Goal: Task Accomplishment & Management: Manage account settings

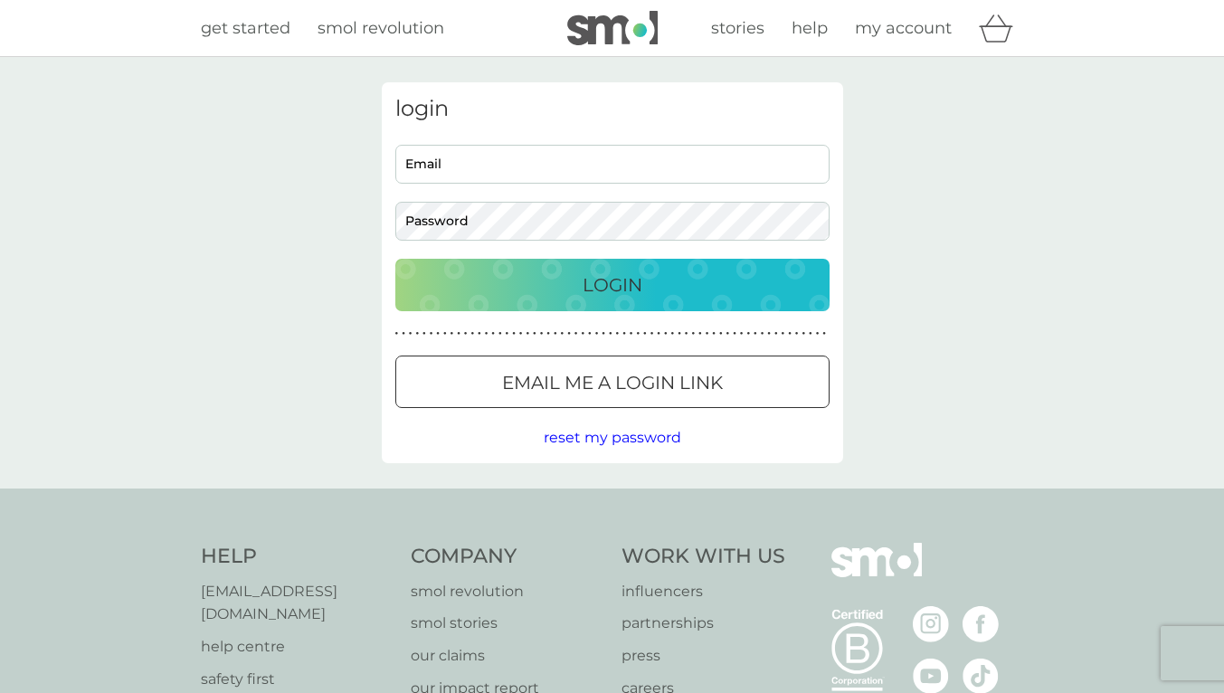
click at [527, 161] on input "Email" at bounding box center [612, 164] width 434 height 39
drag, startPoint x: 597, startPoint y: 166, endPoint x: 375, endPoint y: 169, distance: 221.7
click at [375, 169] on div "login [EMAIL_ADDRESS][DOMAIN_NAME] Email Password Login ● ● ● ● ● ● ● ● ● ● ● ●…" at bounding box center [612, 272] width 489 height 381
type input "[EMAIL_ADDRESS][DOMAIN_NAME]"
click at [527, 385] on p "Email me a login link" at bounding box center [612, 382] width 221 height 29
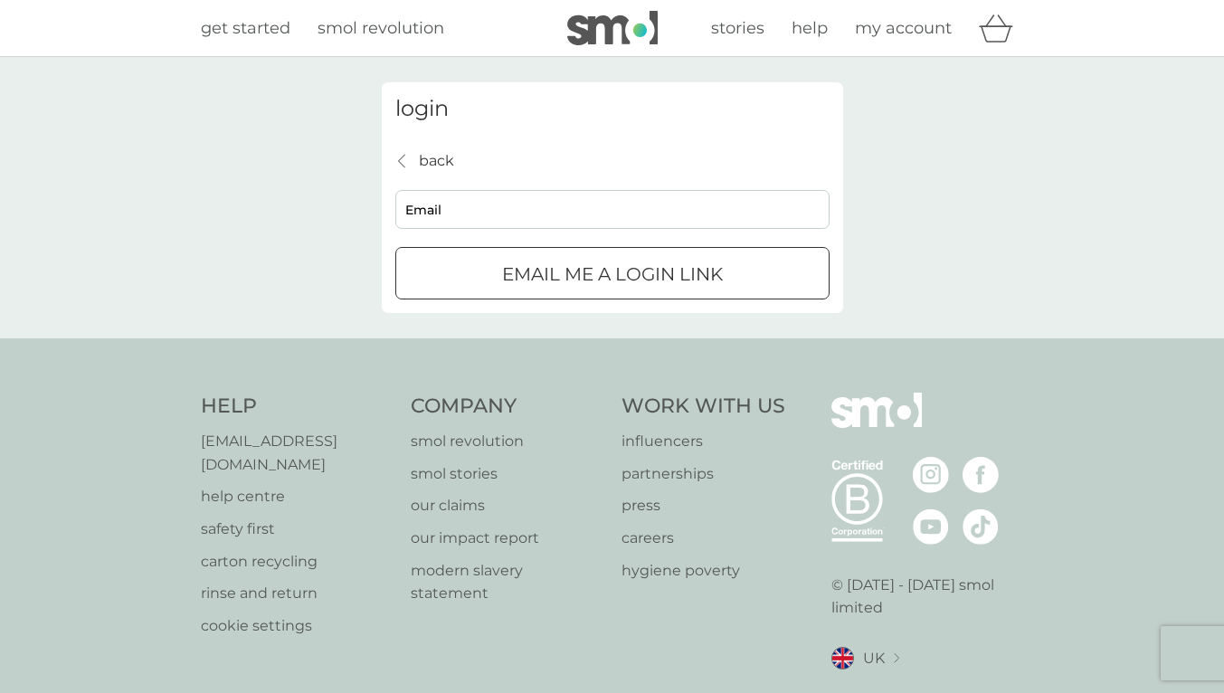
click at [473, 210] on input "Email" at bounding box center [612, 209] width 434 height 39
type input "[EMAIL_ADDRESS][DOMAIN_NAME]"
click at [543, 275] on p "Email me a login link" at bounding box center [612, 274] width 221 height 29
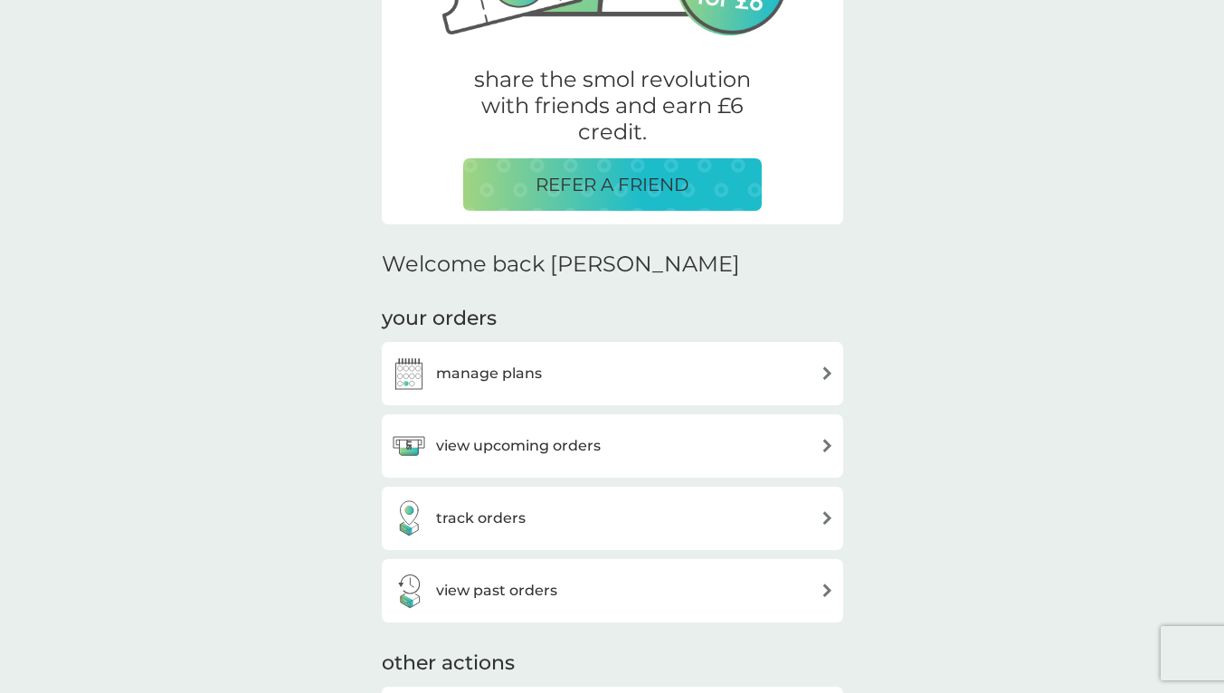
scroll to position [362, 0]
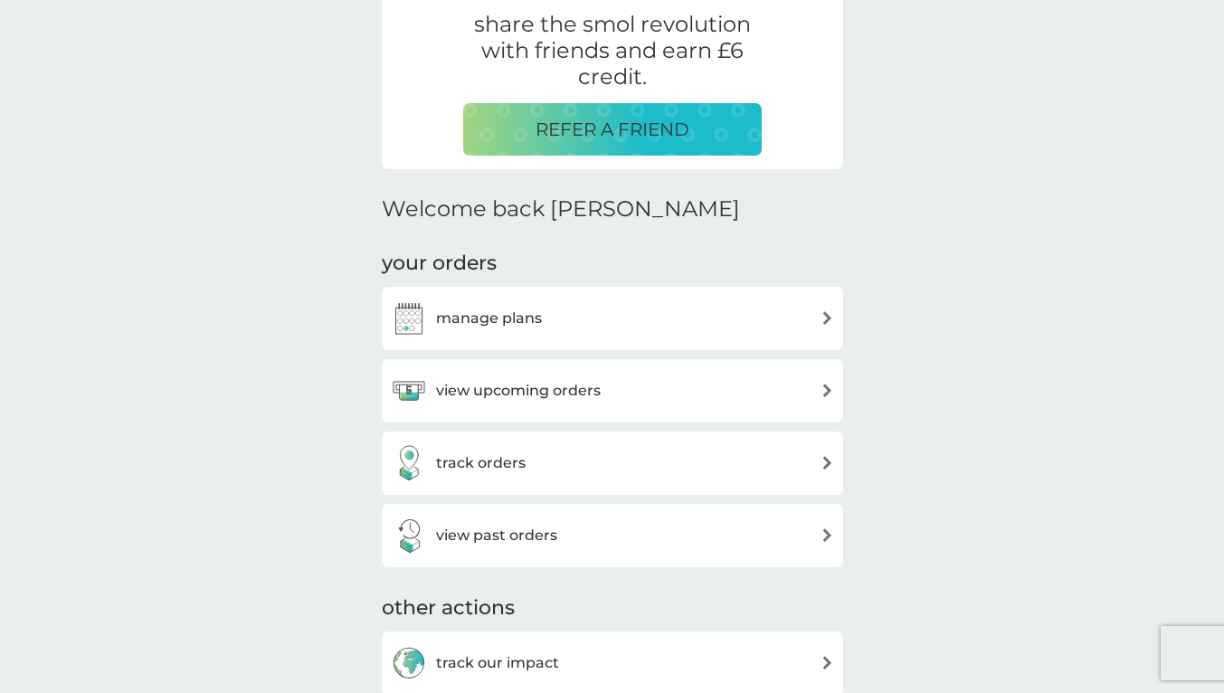
click at [595, 323] on div "manage plans" at bounding box center [612, 318] width 443 height 36
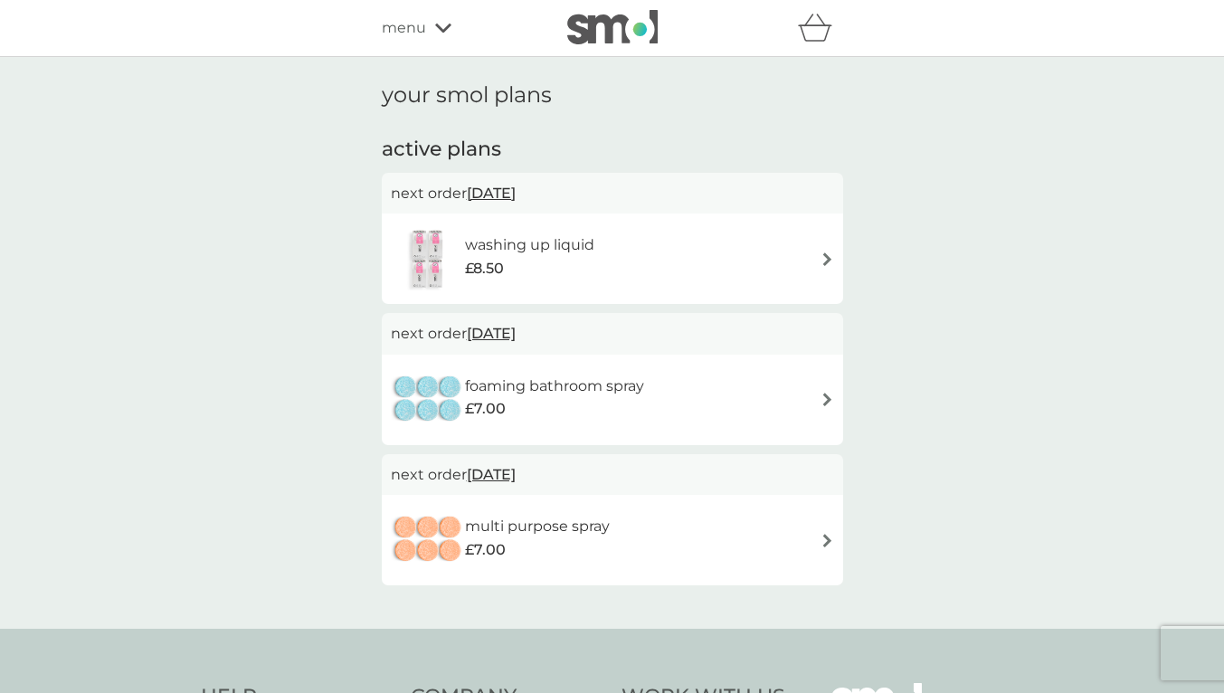
click at [645, 253] on div "washing up liquid £8.50" at bounding box center [612, 258] width 443 height 63
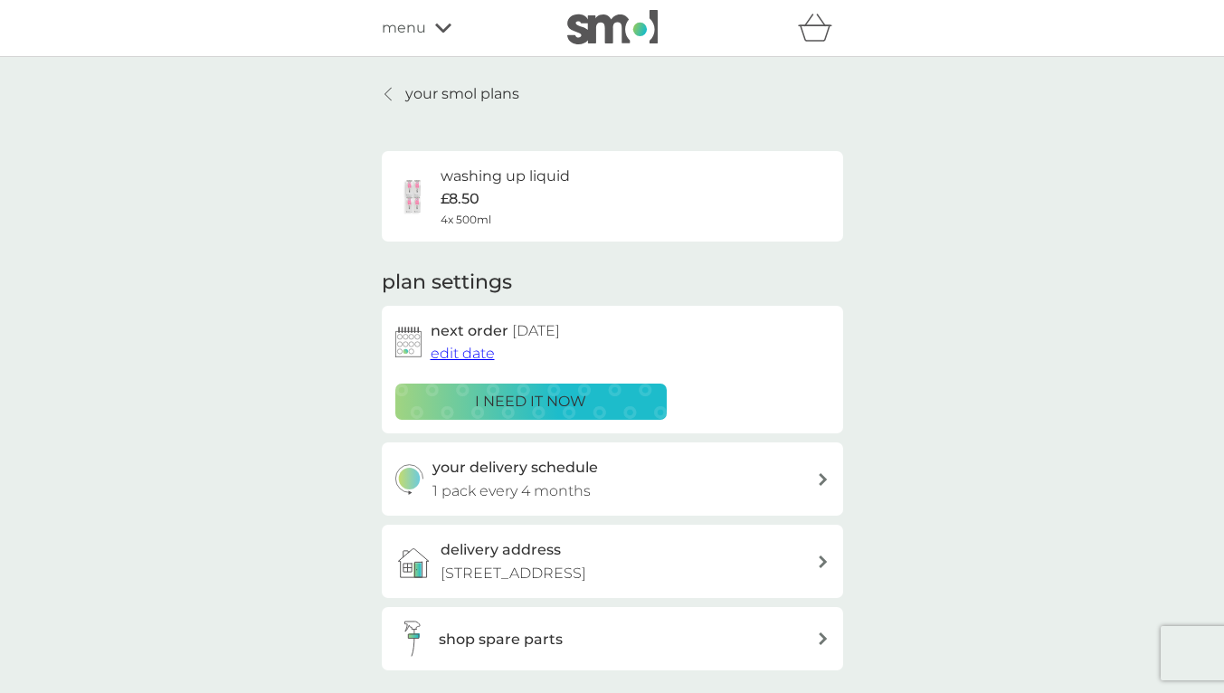
click at [474, 357] on span "edit date" at bounding box center [463, 353] width 64 height 17
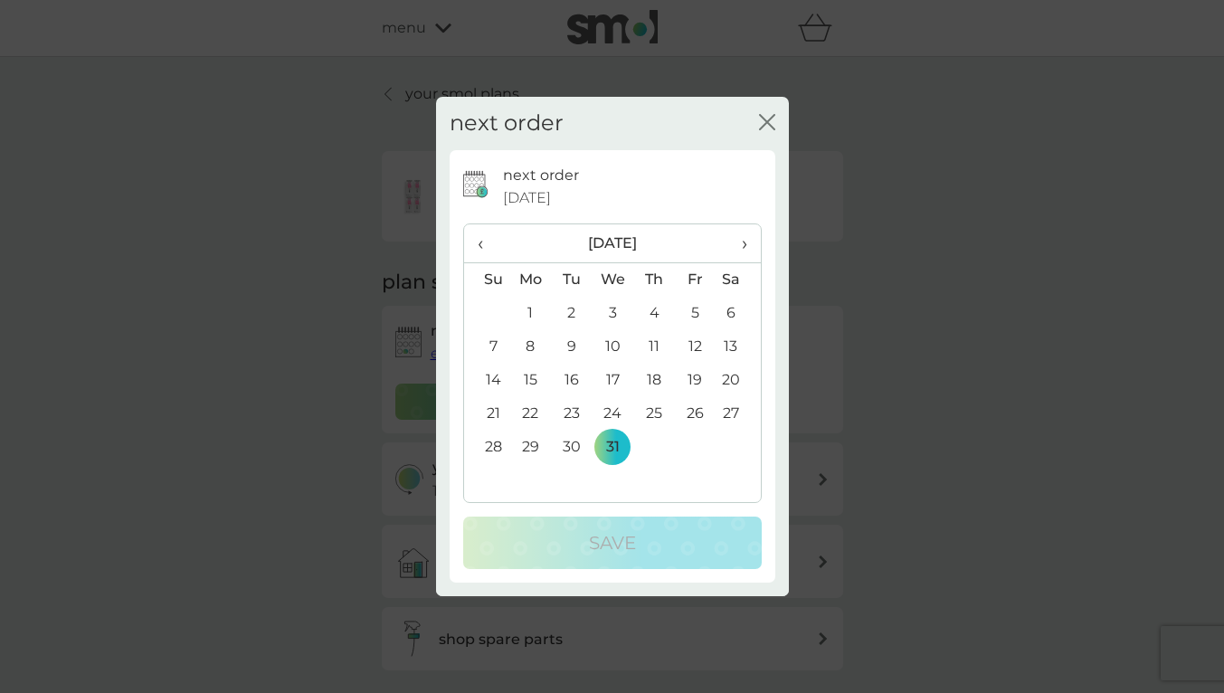
click at [741, 243] on span "›" at bounding box center [737, 243] width 18 height 38
click at [490, 347] on td "1" at bounding box center [487, 346] width 46 height 33
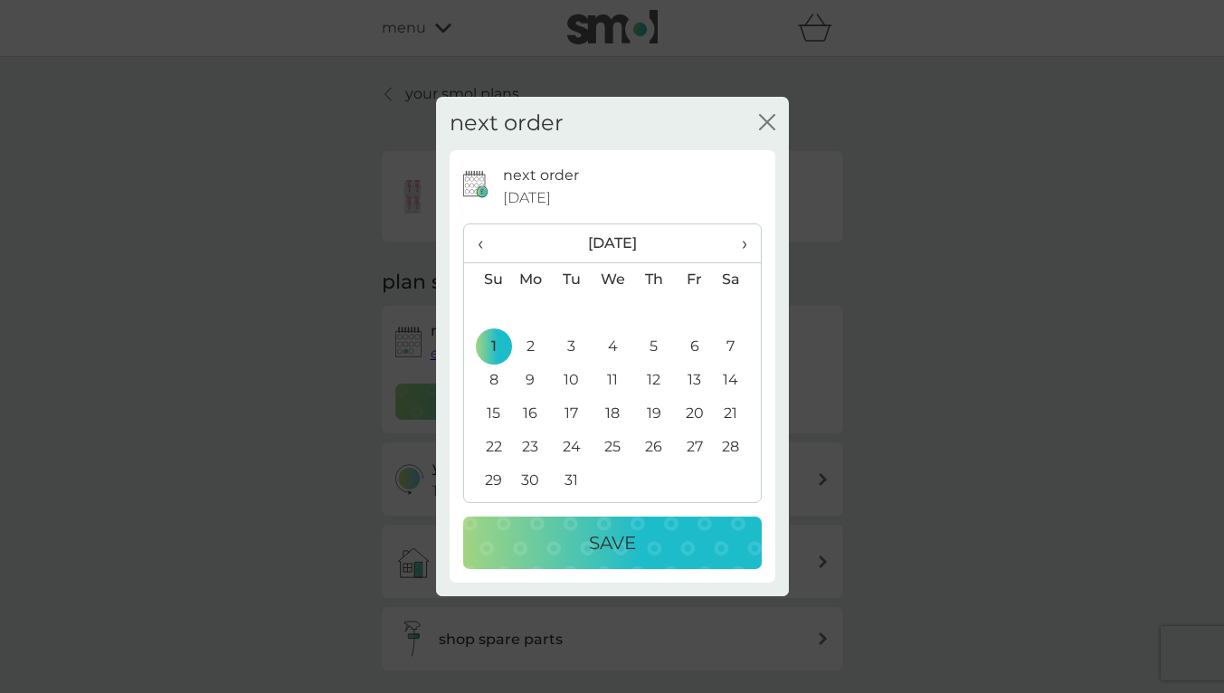
click at [571, 546] on div "Save" at bounding box center [612, 542] width 262 height 29
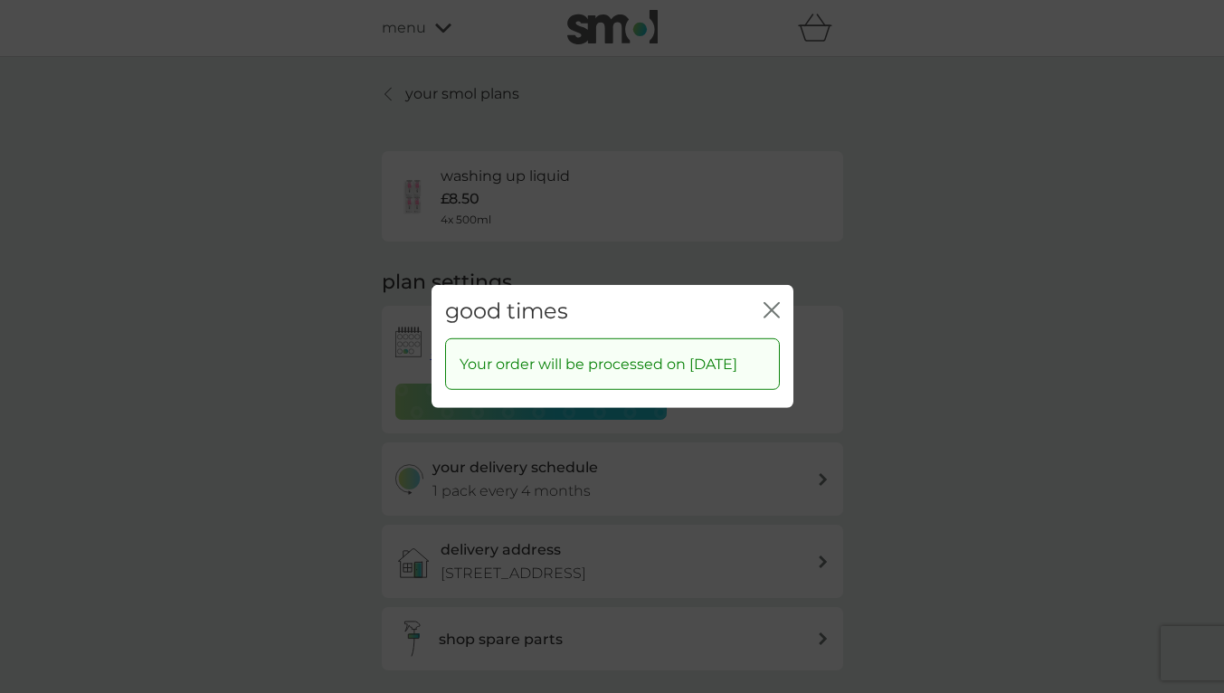
click at [768, 302] on icon "close" at bounding box center [772, 310] width 16 height 16
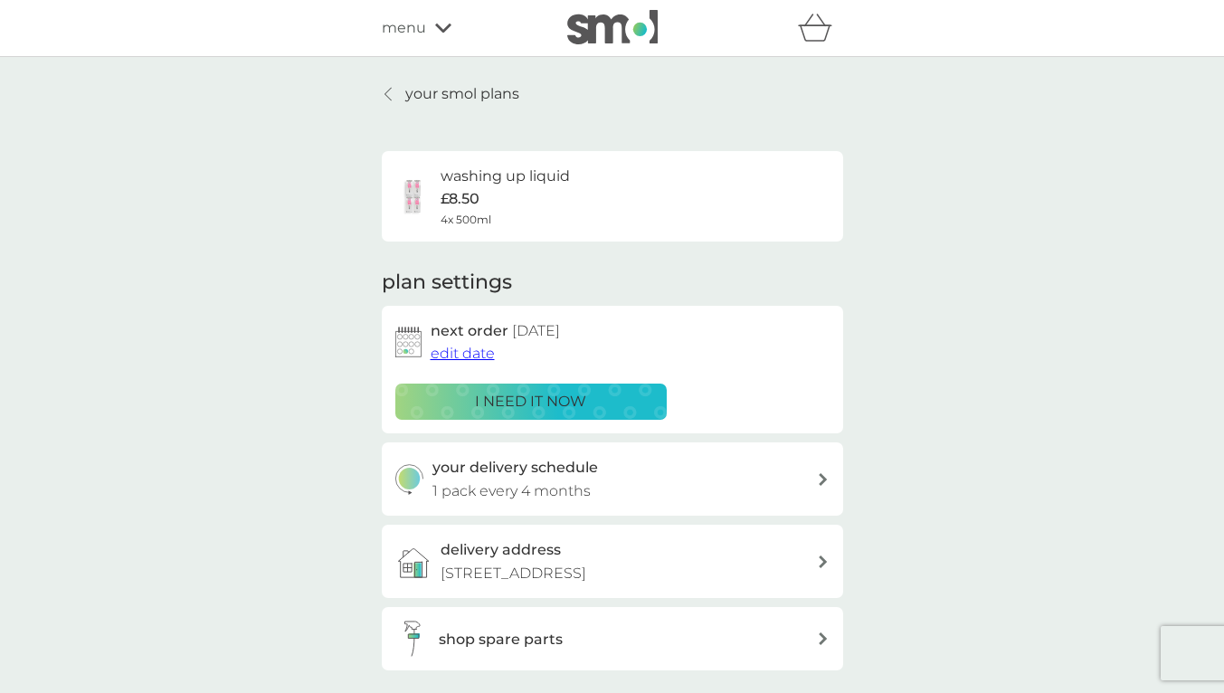
click at [392, 89] on div at bounding box center [389, 94] width 13 height 14
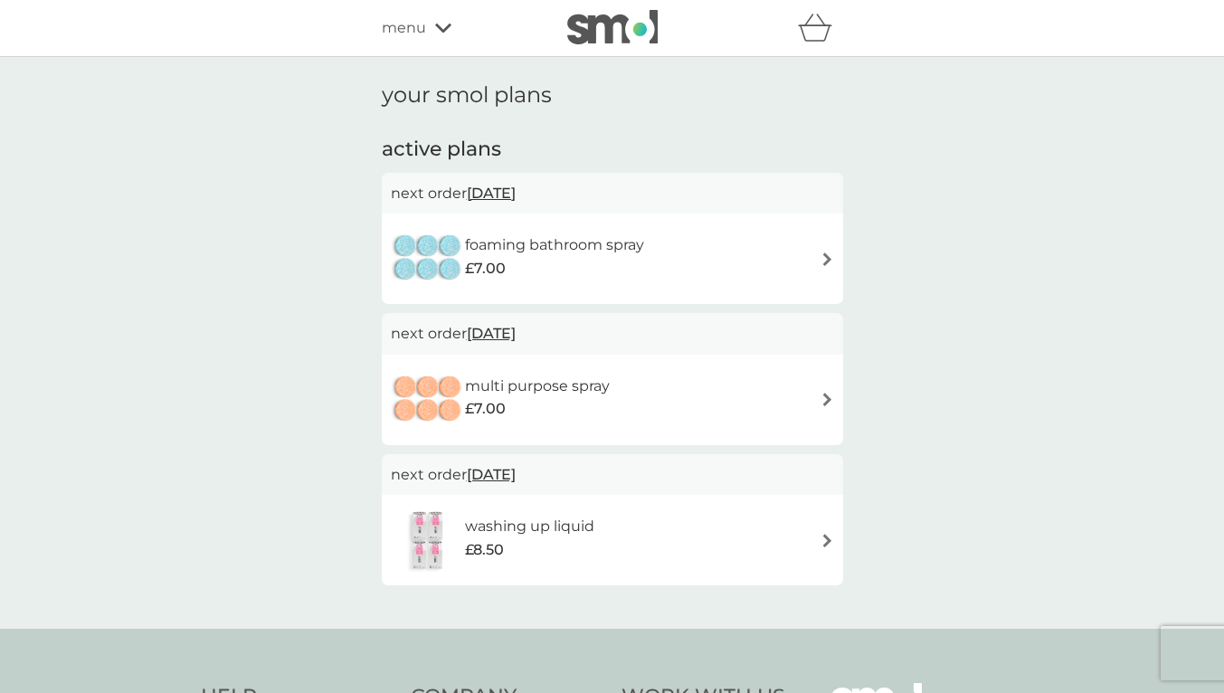
click at [504, 185] on span "28 Feb 2026" at bounding box center [491, 193] width 49 height 35
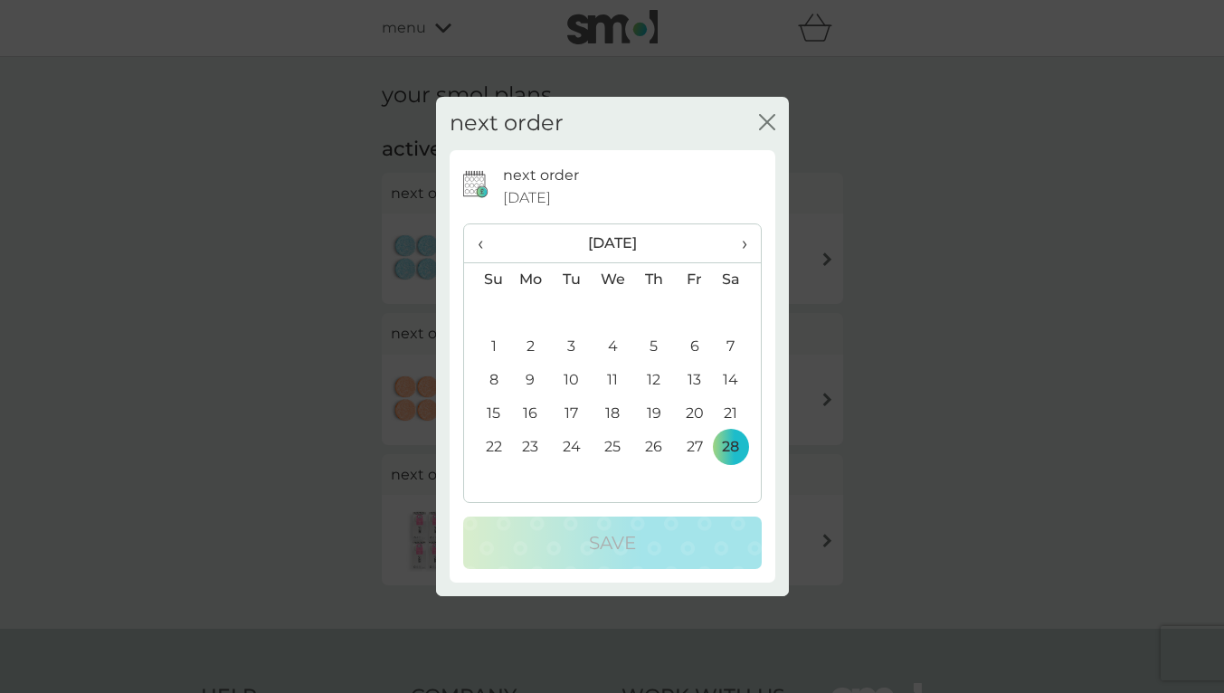
click at [738, 242] on span "›" at bounding box center [737, 243] width 18 height 38
click at [493, 343] on td "1" at bounding box center [487, 346] width 46 height 33
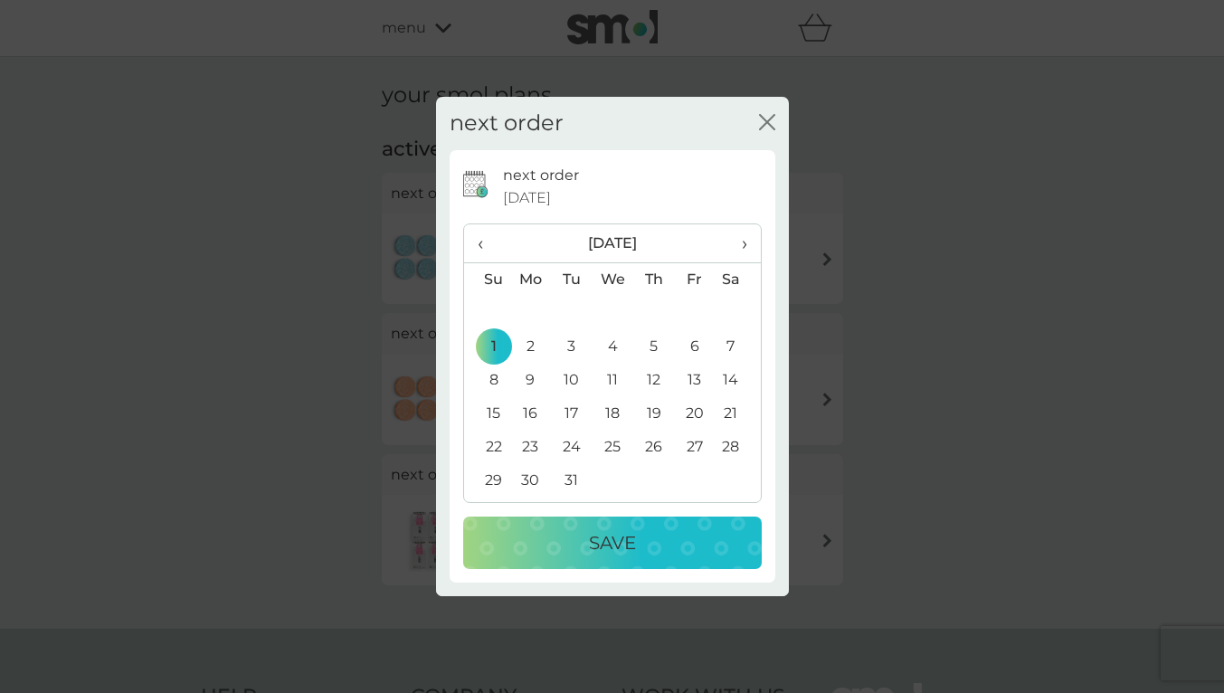
click at [604, 535] on p "Save" at bounding box center [612, 542] width 47 height 29
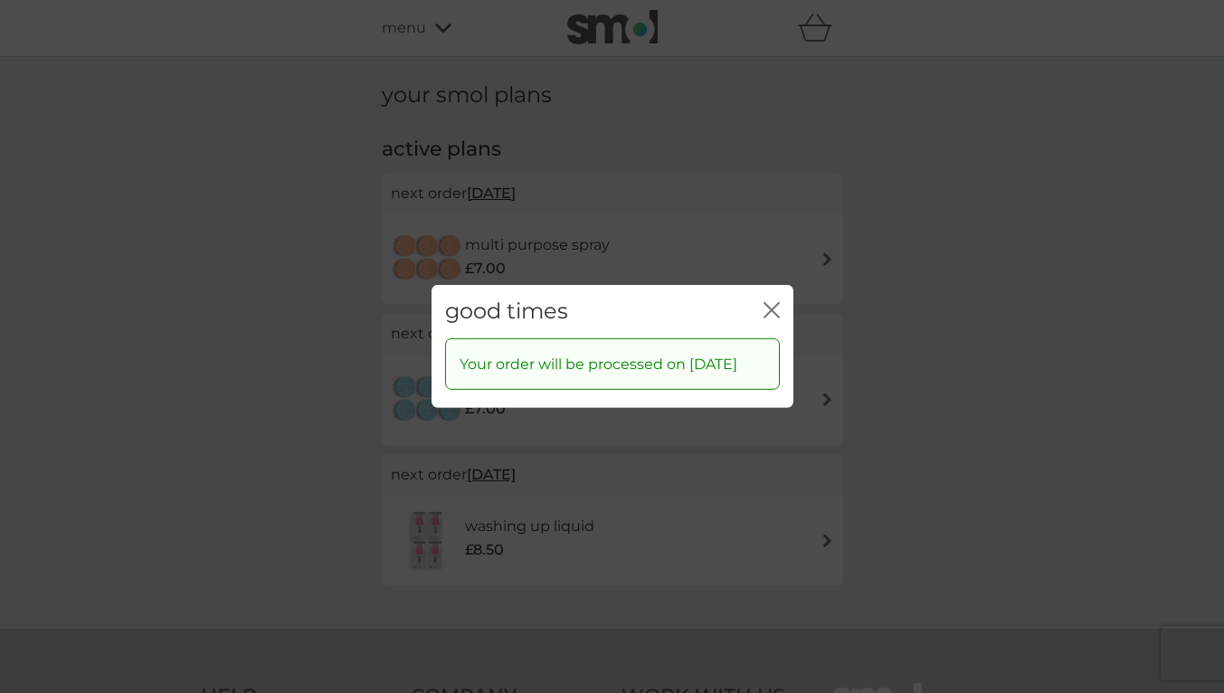
click at [776, 303] on icon "close" at bounding box center [775, 310] width 7 height 14
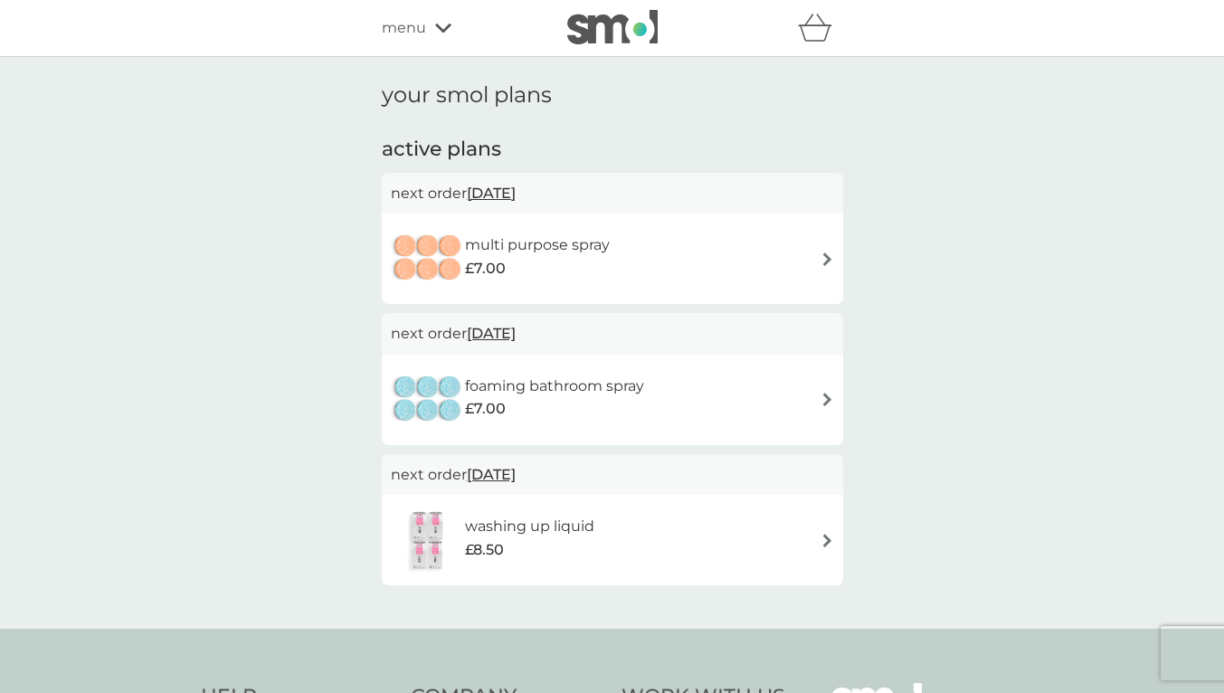
click at [440, 34] on div "menu" at bounding box center [459, 28] width 154 height 24
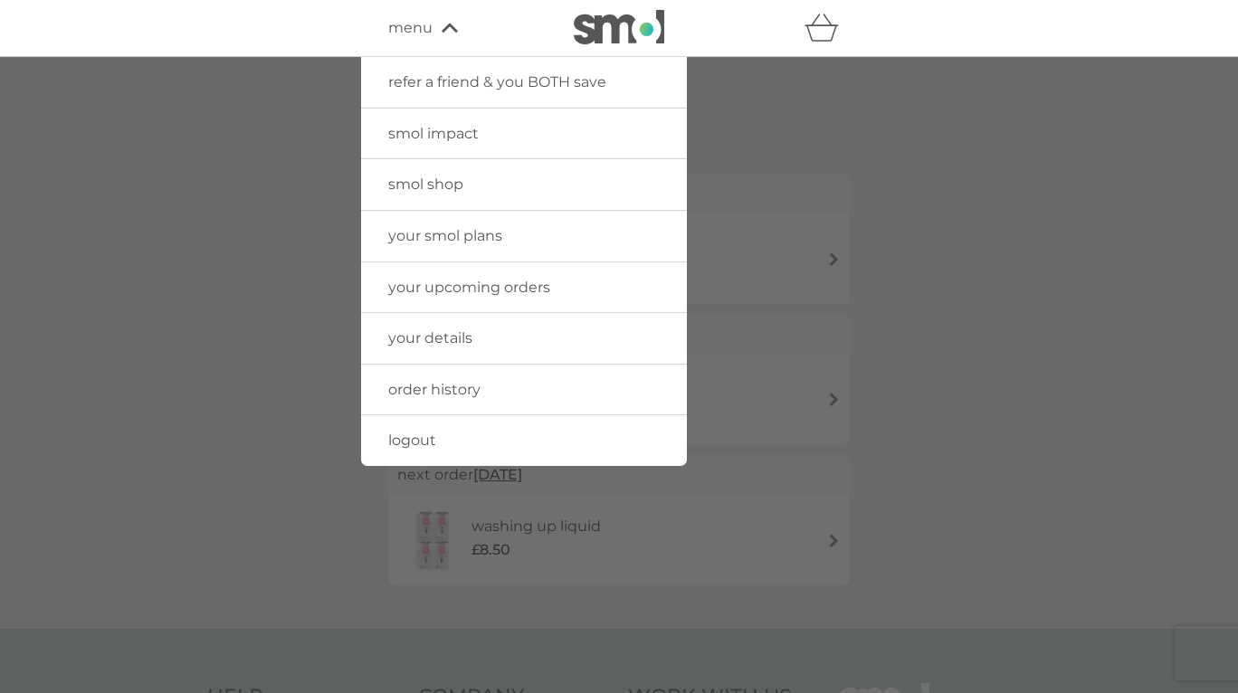
click at [440, 34] on div "menu" at bounding box center [465, 28] width 154 height 24
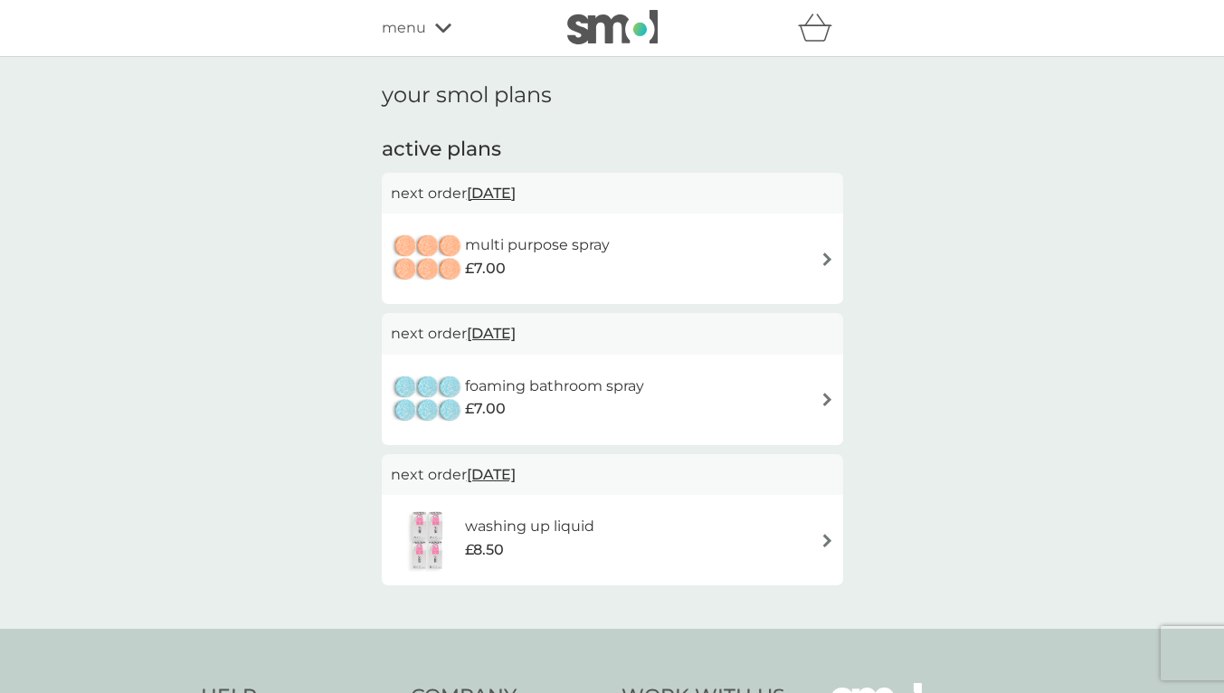
click at [605, 26] on img at bounding box center [612, 27] width 90 height 34
